Goal: Find specific page/section: Find specific page/section

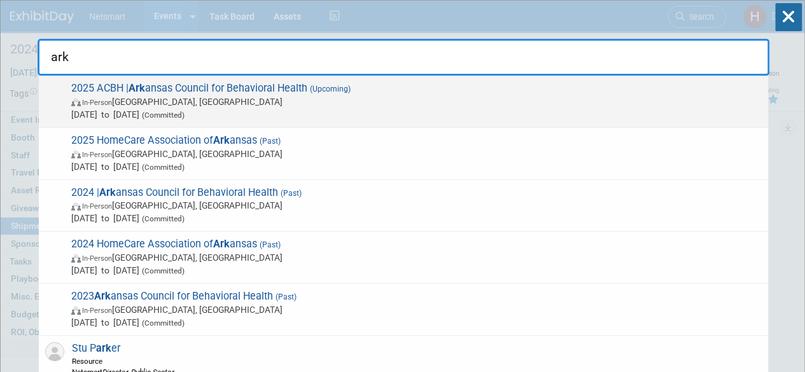
type input "ark"
click at [259, 106] on span "In-Person [GEOGRAPHIC_DATA], [GEOGRAPHIC_DATA]" at bounding box center [416, 101] width 690 height 13
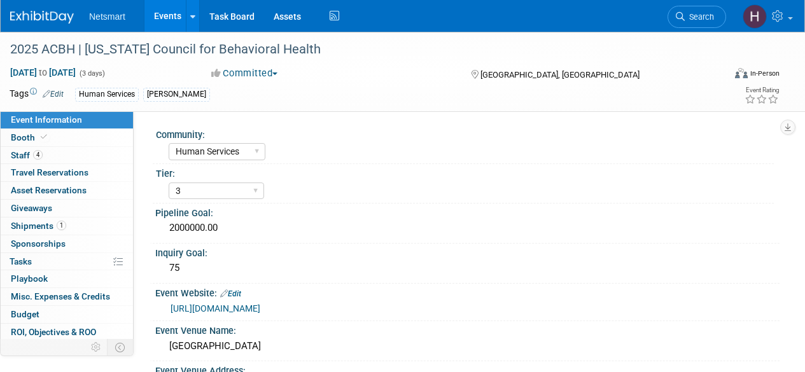
select select "Human Services"
select select "3"
select select "Yes"
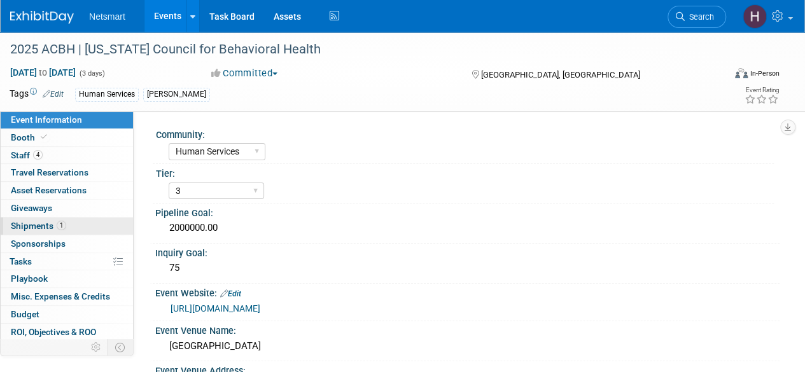
click at [68, 225] on link "1 Shipments 1" at bounding box center [67, 226] width 132 height 17
